Goal: Information Seeking & Learning: Learn about a topic

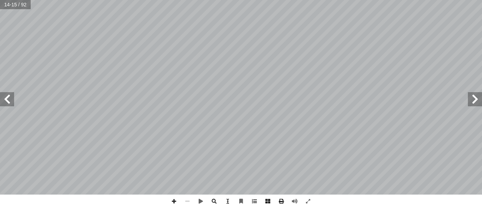
click at [471, 101] on span at bounding box center [475, 99] width 14 height 14
click at [11, 101] on span at bounding box center [7, 99] width 14 height 14
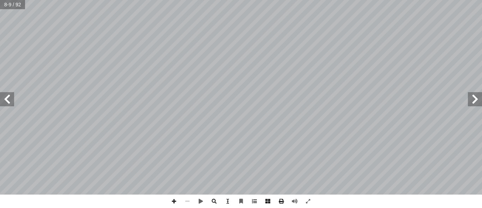
click at [11, 101] on span at bounding box center [7, 99] width 14 height 14
click at [482, 102] on span at bounding box center [475, 99] width 14 height 14
click at [4, 103] on span at bounding box center [7, 99] width 14 height 14
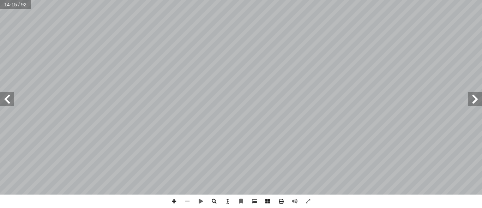
click at [5, 102] on span at bounding box center [7, 99] width 14 height 14
click at [472, 104] on span at bounding box center [475, 99] width 14 height 14
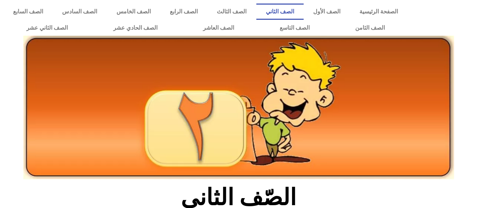
scroll to position [150, 0]
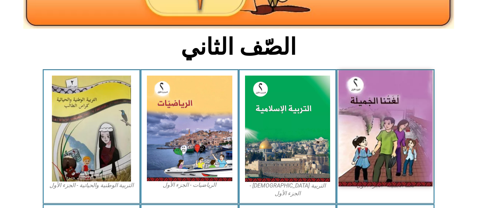
click at [385, 126] on img at bounding box center [385, 128] width 94 height 116
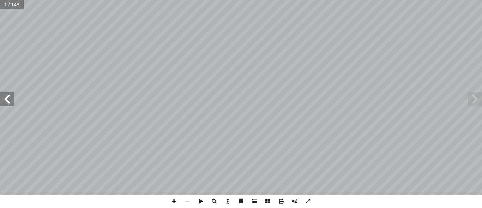
click at [4, 102] on span at bounding box center [7, 99] width 14 height 14
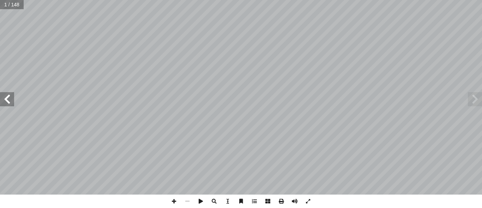
click at [4, 102] on span at bounding box center [7, 99] width 14 height 14
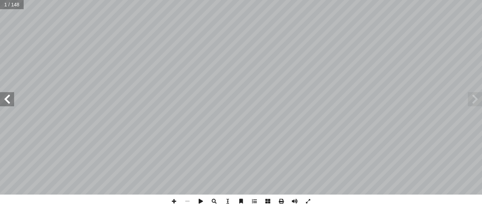
click at [4, 102] on span at bounding box center [7, 99] width 14 height 14
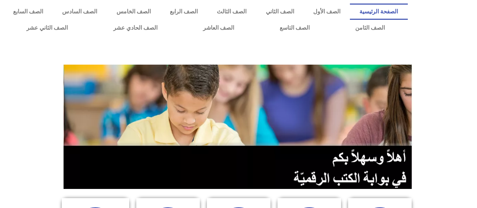
scroll to position [182, 0]
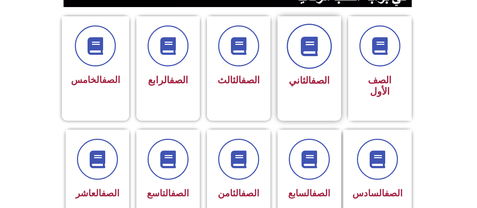
click at [314, 52] on icon at bounding box center [308, 46] width 19 height 19
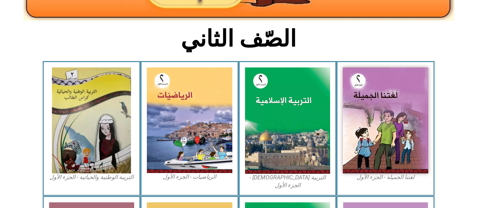
scroll to position [159, 0]
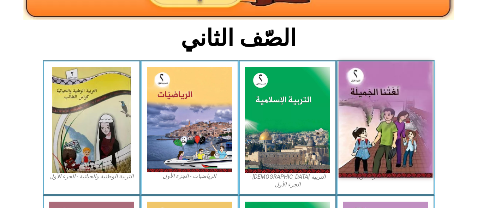
click at [369, 98] on img at bounding box center [385, 119] width 94 height 116
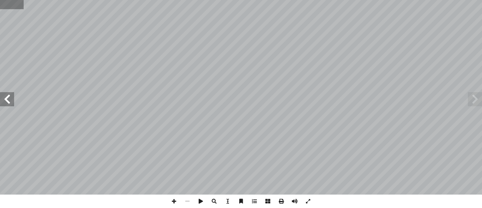
click at [4, 5] on input "text" at bounding box center [12, 4] width 24 height 9
type input "**"
click at [479, 97] on span at bounding box center [475, 99] width 14 height 14
click at [477, 100] on span at bounding box center [475, 99] width 14 height 14
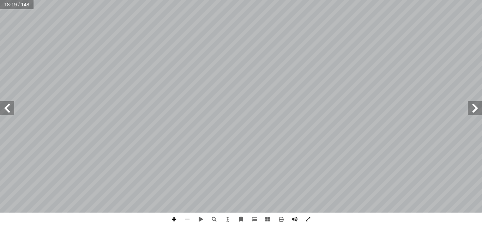
click at [174, 207] on span at bounding box center [173, 219] width 13 height 13
click at [5, 109] on span at bounding box center [7, 108] width 14 height 14
click at [188, 207] on span at bounding box center [187, 219] width 13 height 13
click at [478, 108] on span at bounding box center [475, 108] width 14 height 14
click at [4, 107] on span at bounding box center [7, 108] width 14 height 14
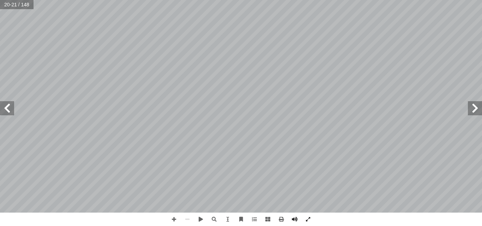
click at [4, 107] on span at bounding box center [7, 108] width 14 height 14
click at [173, 207] on span at bounding box center [173, 219] width 13 height 13
click at [175, 207] on span at bounding box center [173, 219] width 13 height 13
click at [188, 207] on span at bounding box center [187, 219] width 13 height 13
